Goal: Information Seeking & Learning: Find specific fact

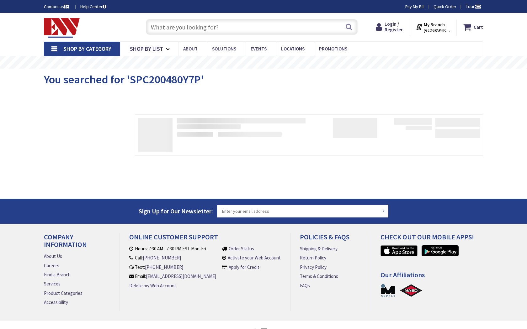
type input "Joliet Rd, [GEOGRAPHIC_DATA], IN 46385, [GEOGRAPHIC_DATA]"
